Goal: Register for event/course

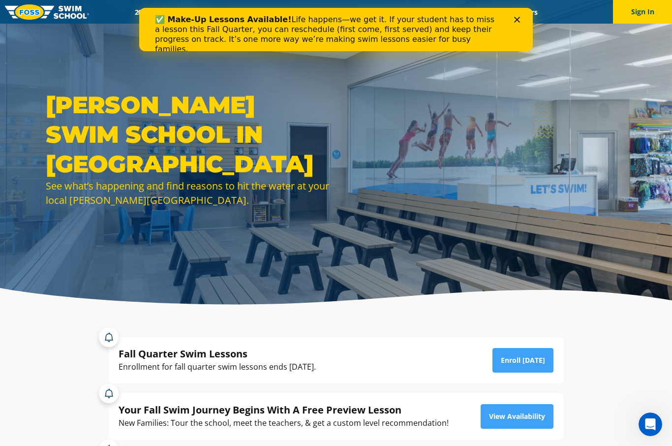
click at [520, 20] on div "Close" at bounding box center [519, 20] width 10 height 6
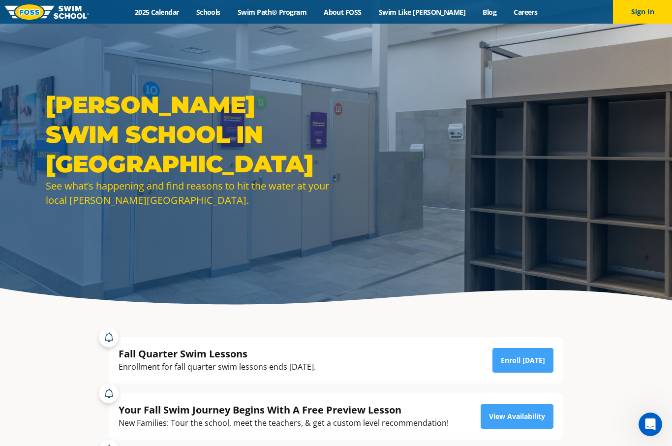
click at [295, 16] on link "Swim Path® Program" at bounding box center [272, 11] width 86 height 9
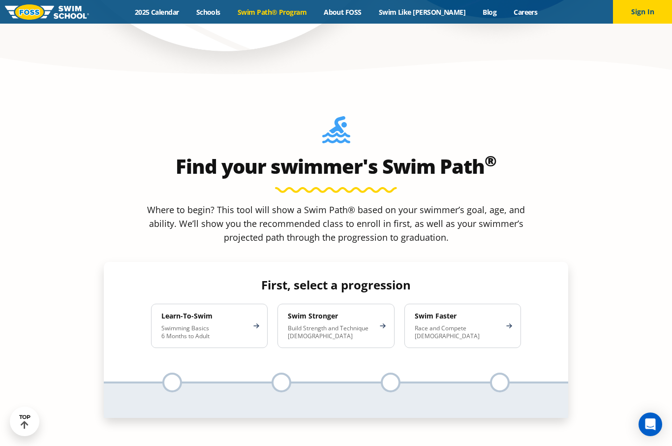
scroll to position [871, 0]
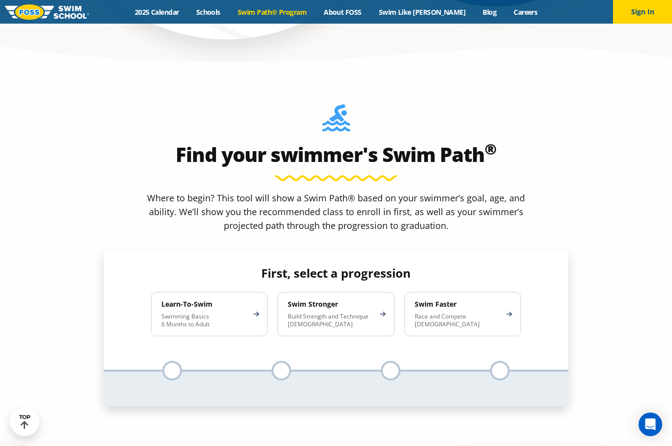
click at [209, 300] on h4 "Learn-To-Swim" at bounding box center [204, 304] width 86 height 9
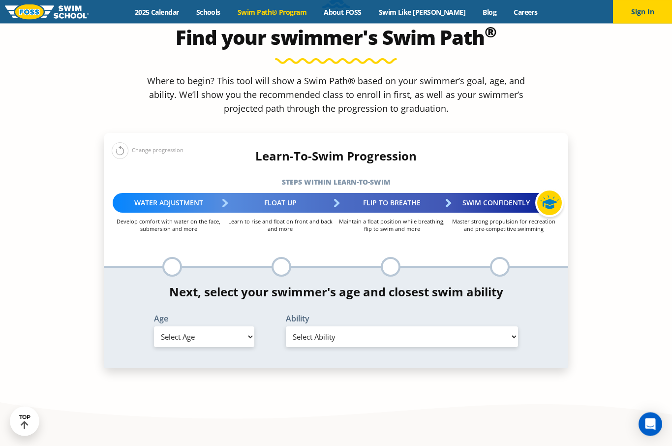
scroll to position [988, 0]
click at [242, 326] on select "Select Age 6 months - 1 year 1 year 2 years 3 years 4 years 5 years 6 years 7 y…" at bounding box center [204, 336] width 100 height 21
select select "2-years"
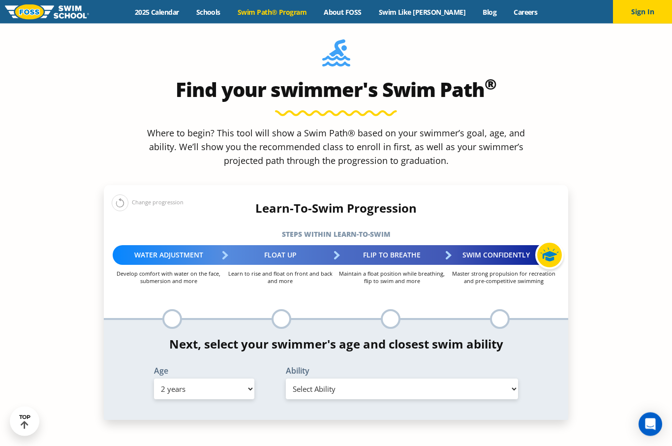
scroll to position [938, 0]
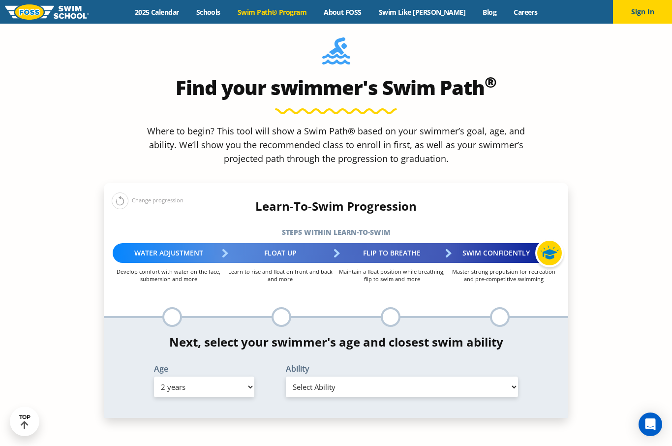
click at [513, 376] on select "Select Ability First in-water experience Comfortable with water poured over the…" at bounding box center [402, 386] width 232 height 21
select select "2-years-first-in-water-experience"
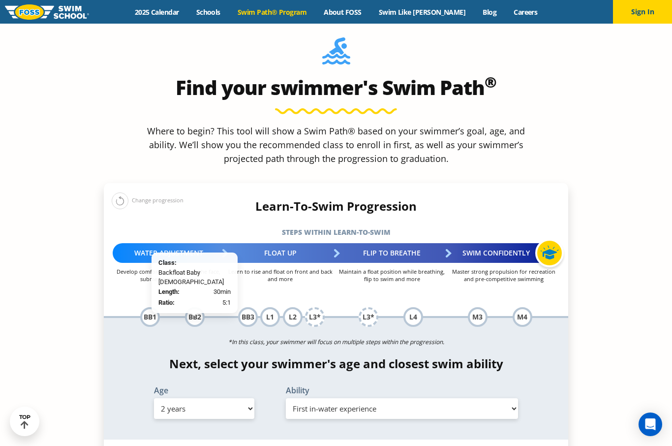
click at [194, 307] on div "BB2" at bounding box center [195, 317] width 20 height 20
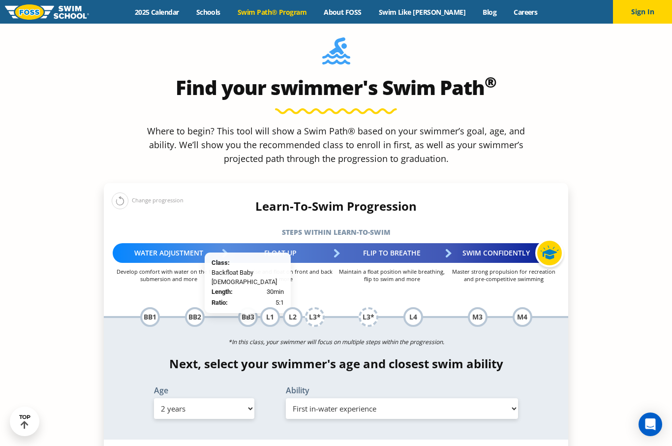
click at [247, 307] on div "BB3" at bounding box center [248, 317] width 20 height 20
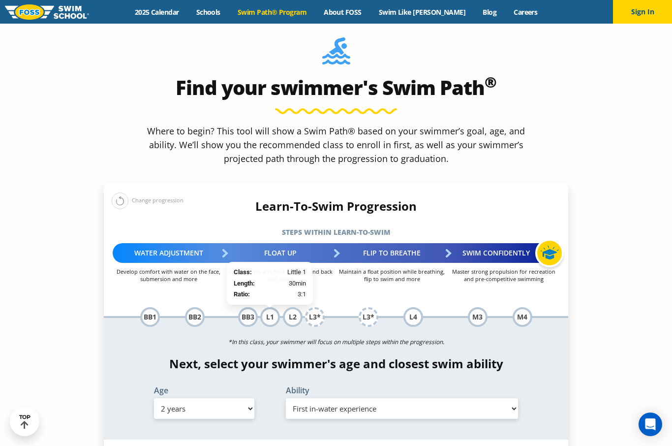
click at [274, 307] on div "L1" at bounding box center [270, 317] width 20 height 20
click at [293, 307] on div "L2" at bounding box center [293, 317] width 20 height 20
click at [245, 307] on div "BB3" at bounding box center [248, 317] width 20 height 20
click at [272, 307] on div "L1" at bounding box center [270, 317] width 20 height 20
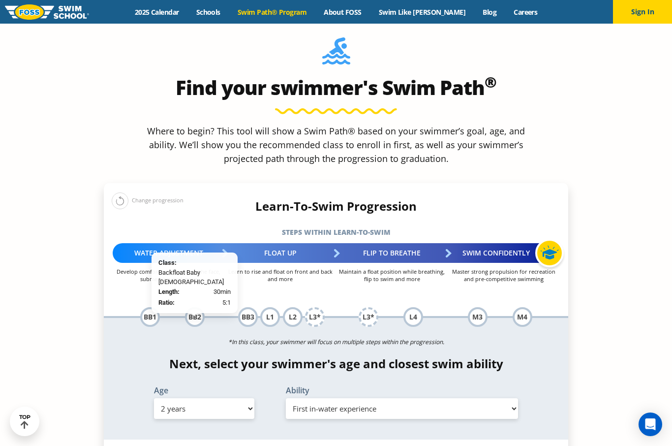
click at [199, 307] on div "BB2" at bounding box center [195, 317] width 20 height 20
click at [154, 307] on div "BB1" at bounding box center [150, 317] width 20 height 20
click at [155, 307] on div "BB1" at bounding box center [150, 317] width 20 height 20
click at [152, 307] on div "BB1" at bounding box center [150, 317] width 20 height 20
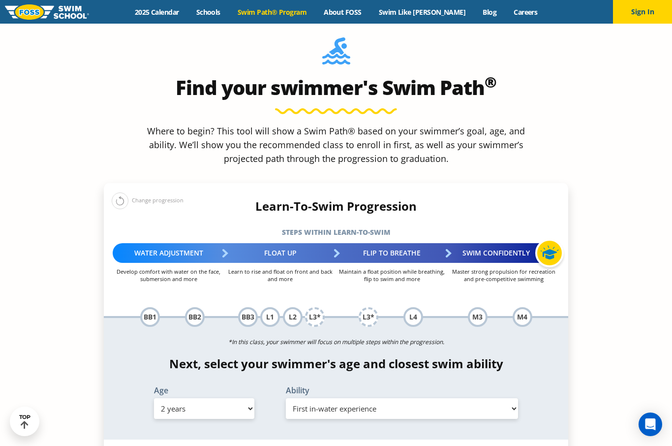
click at [272, 307] on div "L1" at bounding box center [270, 317] width 20 height 20
click at [295, 307] on div "L2" at bounding box center [293, 317] width 20 height 20
click at [315, 307] on div "L3*" at bounding box center [315, 317] width 20 height 20
click at [385, 335] on p "*In this class, your swimmer will focus on multiple steps within the progressio…" at bounding box center [336, 342] width 464 height 14
click at [369, 307] on div "L3*" at bounding box center [369, 317] width 20 height 20
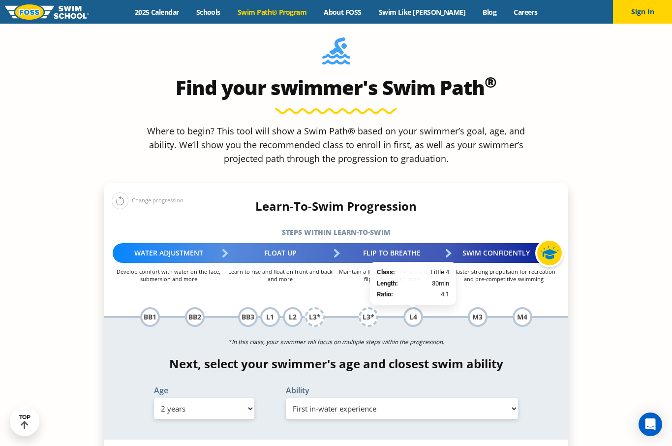
click at [416, 307] on div "L4" at bounding box center [413, 317] width 20 height 20
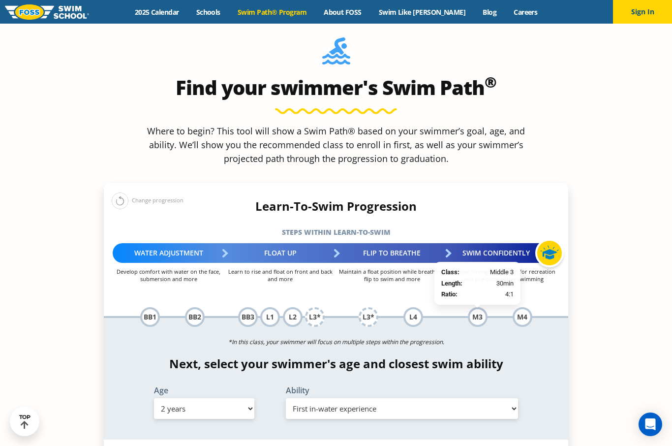
click at [480, 307] on div "M3" at bounding box center [478, 317] width 20 height 20
click at [526, 307] on div "M4" at bounding box center [523, 317] width 20 height 20
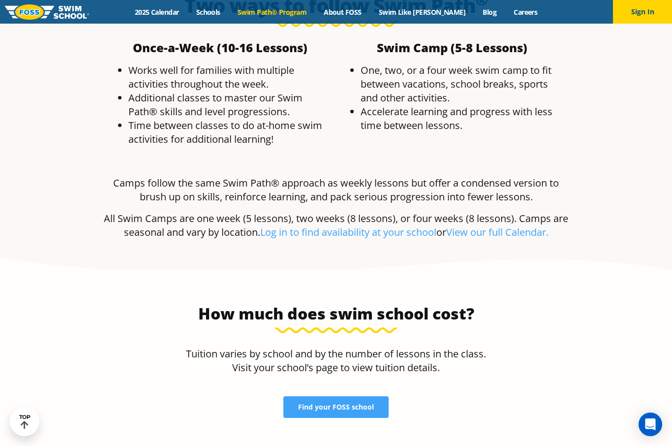
scroll to position [2143, 0]
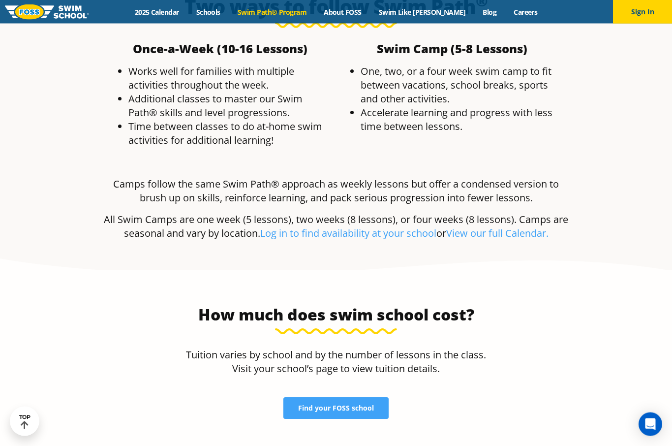
click at [350, 405] on span "Find your FOSS school" at bounding box center [336, 408] width 76 height 7
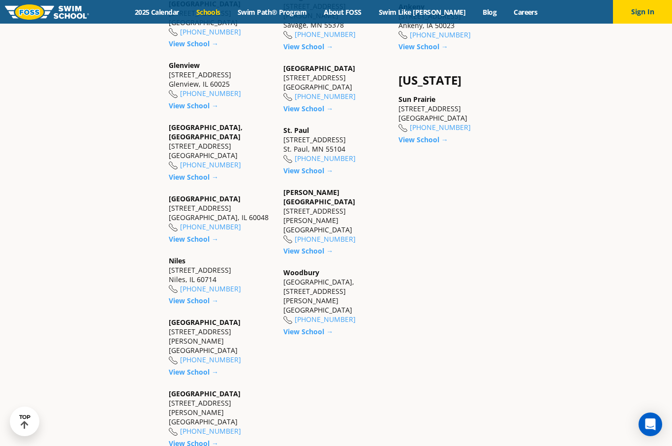
scroll to position [900, 0]
click at [316, 308] on div "Woodbury Woodbury Commons, 10150 Hudson Road, Suite 114 Woodbury, MN 55129 (651…" at bounding box center [335, 297] width 105 height 57
click at [309, 325] on link "[PHONE_NUMBER]" at bounding box center [325, 319] width 61 height 9
click at [308, 337] on link "View School →" at bounding box center [308, 332] width 50 height 9
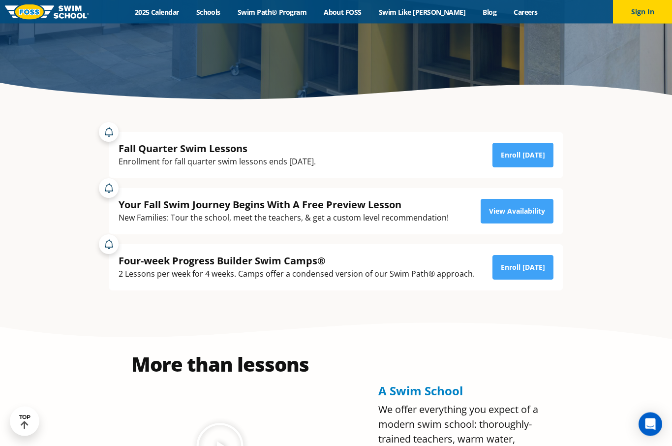
scroll to position [205, 0]
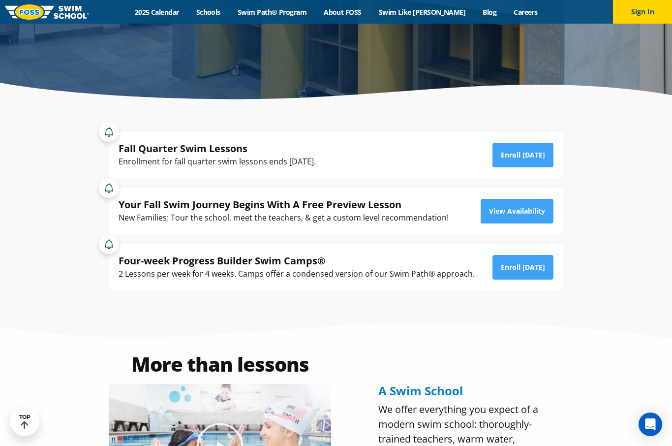
click at [536, 167] on link "Enroll [DATE]" at bounding box center [522, 155] width 61 height 25
click at [525, 223] on link "View Availability" at bounding box center [517, 211] width 73 height 25
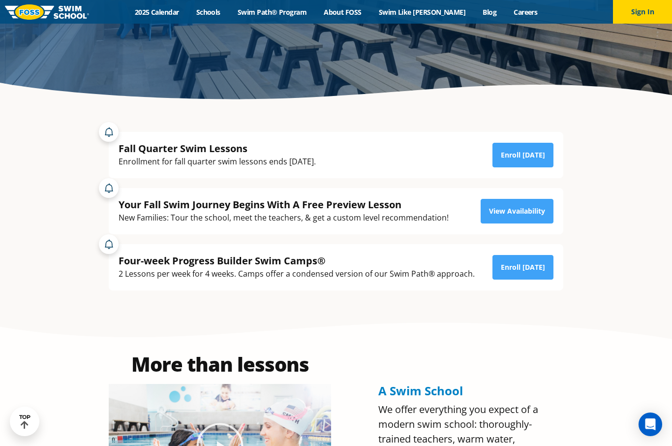
click at [526, 279] on link "Enroll [DATE]" at bounding box center [522, 267] width 61 height 25
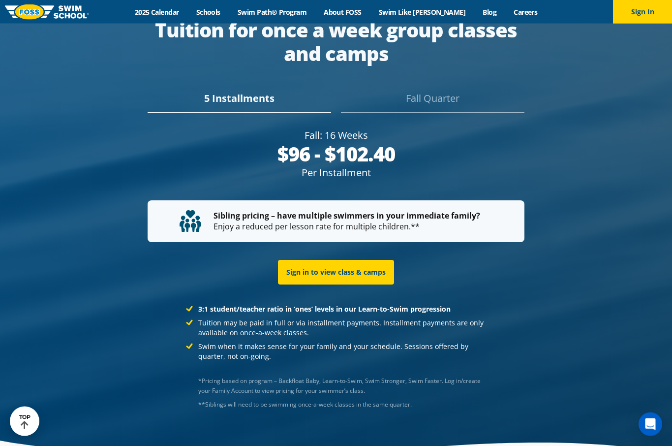
scroll to position [1891, 0]
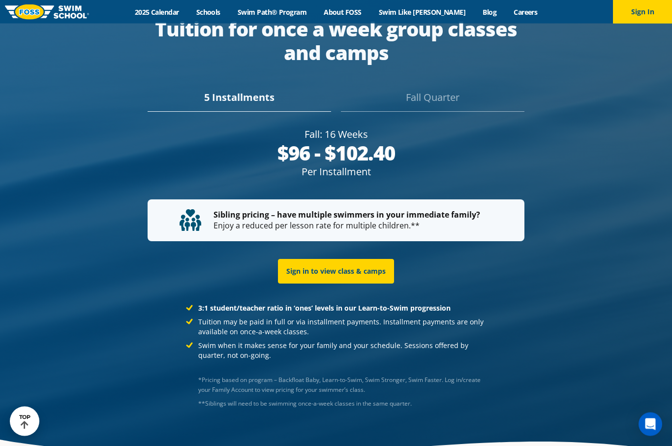
click at [441, 97] on div "Fall Quarter" at bounding box center [432, 102] width 183 height 22
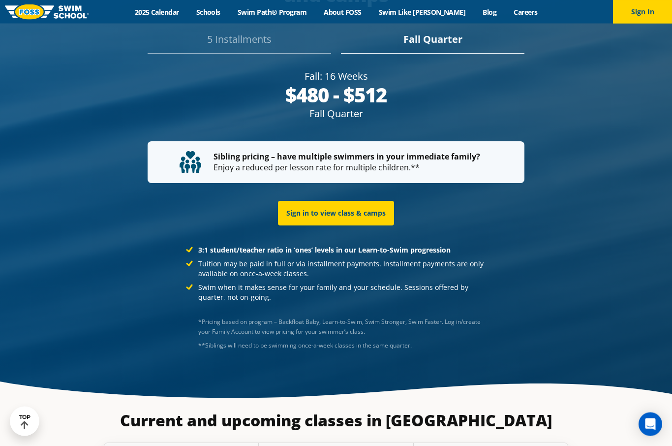
scroll to position [1939, 0]
